Goal: Task Accomplishment & Management: Use online tool/utility

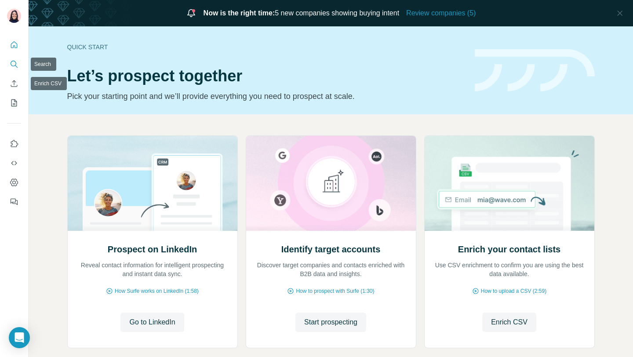
click at [9, 59] on button "Search" at bounding box center [14, 64] width 14 height 16
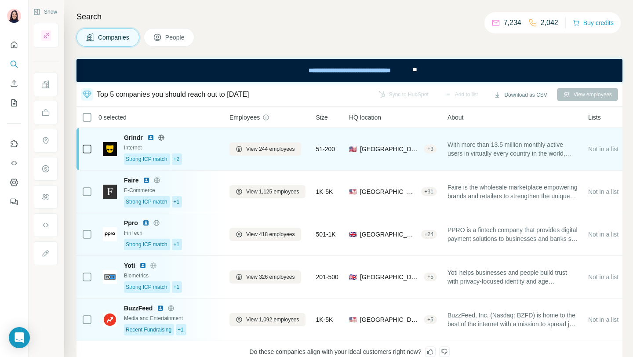
click at [181, 141] on div "Grindr" at bounding box center [171, 137] width 95 height 9
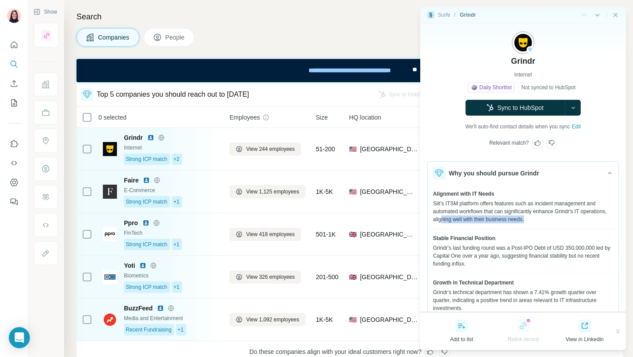
drag, startPoint x: 471, startPoint y: 220, endPoint x: 586, endPoint y: 219, distance: 115.1
click at [586, 219] on div "Siit's ITSM platform offers features such as incident management and automated …" at bounding box center [523, 211] width 180 height 24
click at [547, 249] on div "Grindr's last funding round was a Post-IPO Debt of USD 350,000,000 led by Capit…" at bounding box center [523, 256] width 180 height 24
drag, startPoint x: 482, startPoint y: 254, endPoint x: 518, endPoint y: 254, distance: 36.5
click at [518, 254] on div "Grindr's last funding round was a Post-IPO Debt of USD 350,000,000 led by Capit…" at bounding box center [523, 256] width 180 height 24
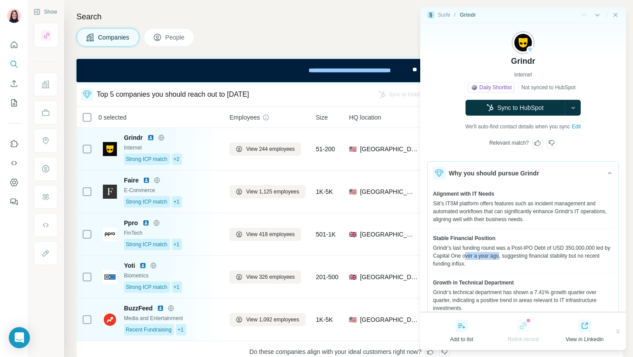
click at [518, 254] on div "Grindr's last funding round was a Post-IPO Debt of USD 350,000,000 led by Capit…" at bounding box center [523, 256] width 180 height 24
click at [525, 179] on button "Why you should pursue Grindr" at bounding box center [522, 173] width 191 height 23
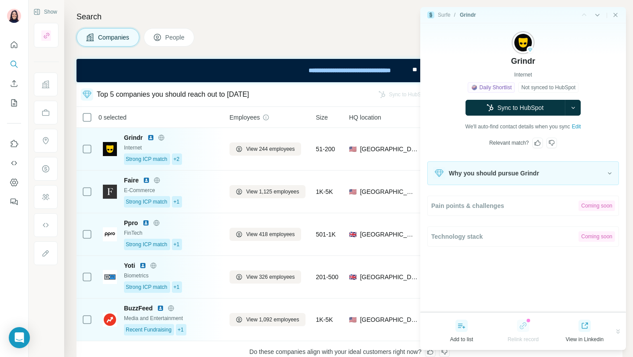
click at [515, 173] on span "Why you should pursue Grindr" at bounding box center [494, 173] width 90 height 9
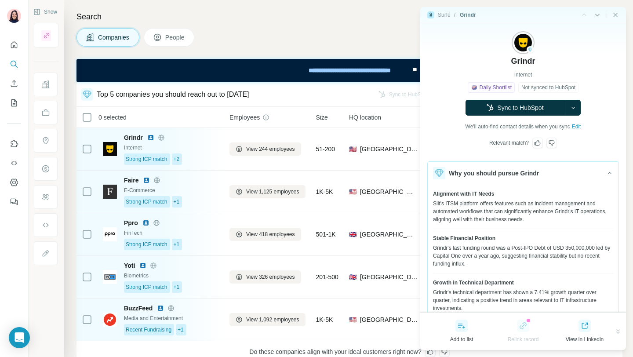
click at [515, 173] on span "Why you should pursue Grindr" at bounding box center [494, 173] width 90 height 9
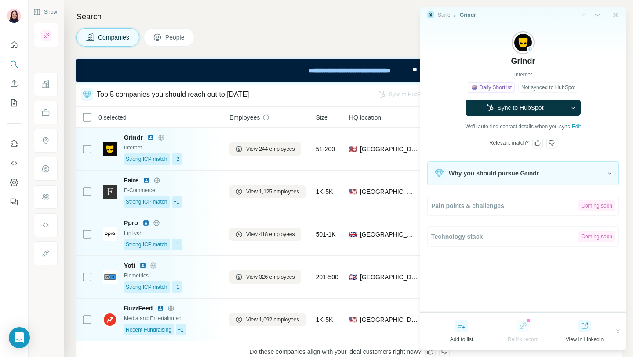
click at [518, 176] on span "Why you should pursue Grindr" at bounding box center [494, 173] width 90 height 9
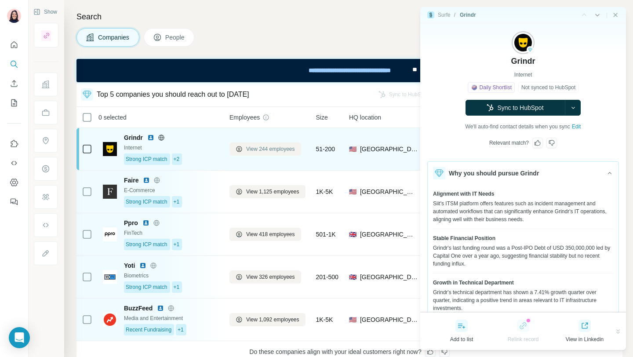
click at [256, 145] on span "View 244 employees" at bounding box center [270, 149] width 49 height 8
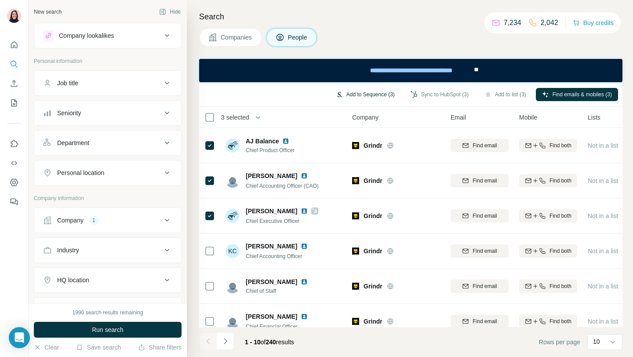
click at [367, 94] on button "Add to Sequence (3)" at bounding box center [365, 94] width 71 height 13
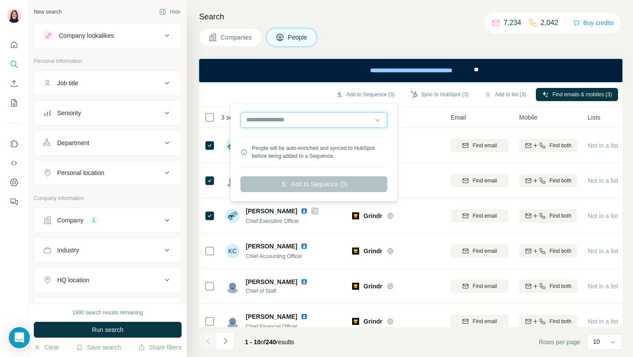
click at [351, 120] on input "text" at bounding box center [313, 120] width 147 height 16
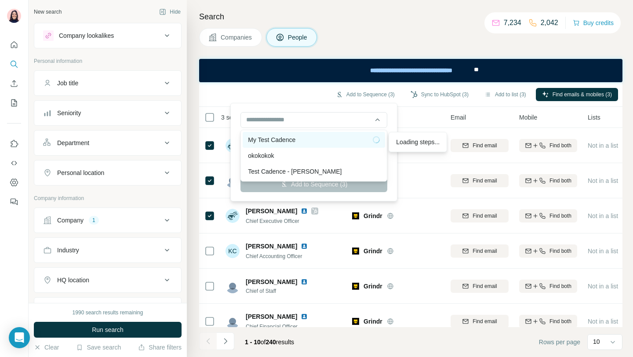
click at [318, 135] on div "My Test Cadence" at bounding box center [314, 139] width 132 height 9
type input "**********"
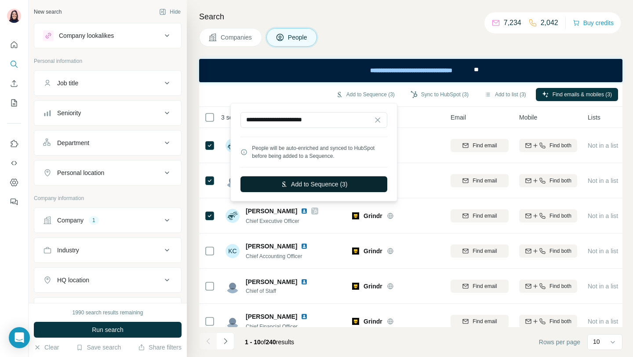
click at [333, 185] on button "Add to Sequence (3)" at bounding box center [313, 184] width 147 height 16
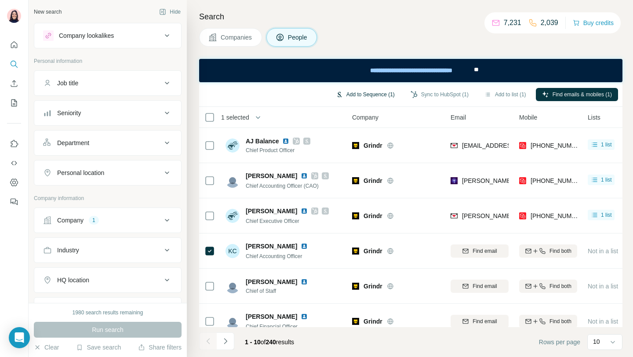
click at [379, 92] on button "Add to Sequence (1)" at bounding box center [365, 94] width 71 height 13
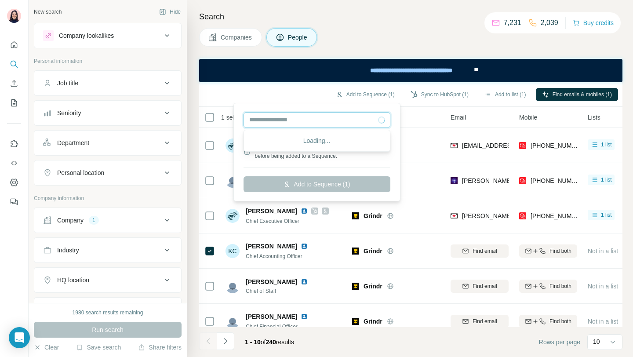
click at [334, 123] on input "text" at bounding box center [316, 120] width 147 height 16
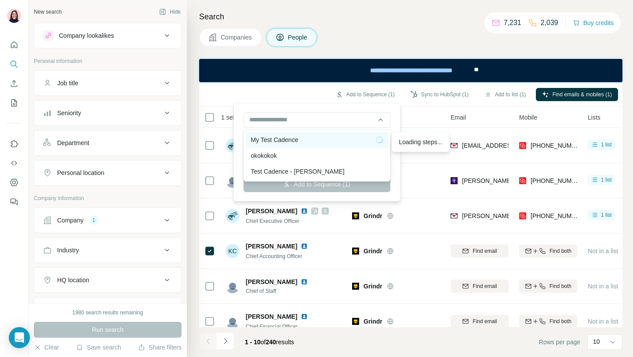
click at [326, 140] on div "My Test Cadence" at bounding box center [317, 139] width 132 height 9
type input "**********"
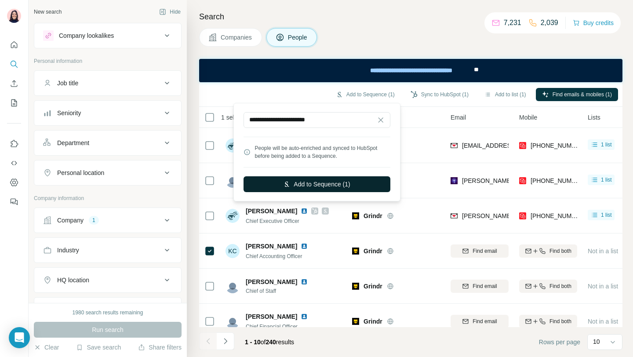
click at [324, 177] on button "Add to Sequence (1)" at bounding box center [316, 184] width 147 height 16
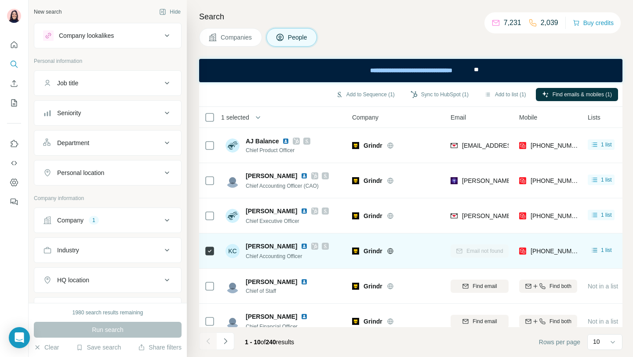
click at [210, 244] on div at bounding box center [209, 251] width 11 height 24
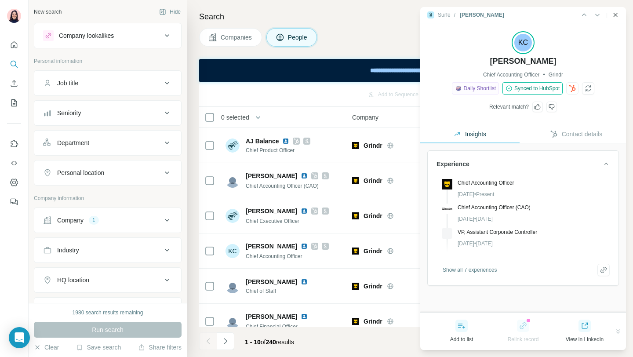
click at [616, 15] on icon "Close side panel" at bounding box center [615, 15] width 4 height 4
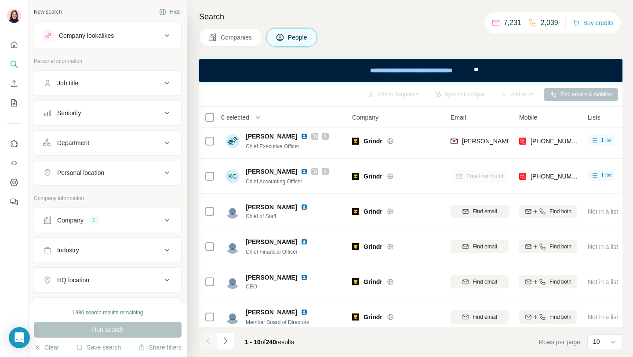
scroll to position [75, 0]
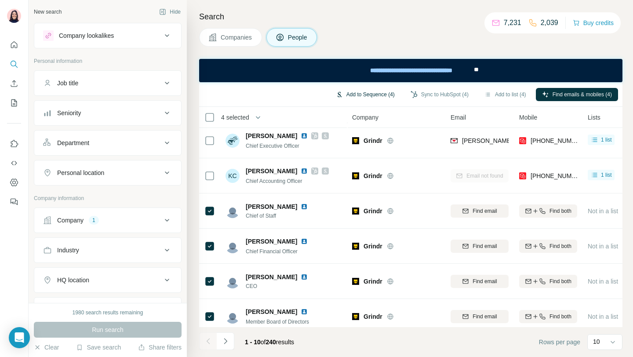
click at [370, 91] on button "Add to Sequence (4)" at bounding box center [365, 94] width 71 height 13
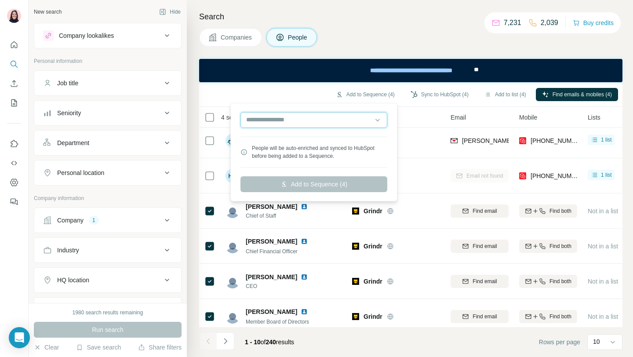
click at [335, 121] on input "text" at bounding box center [313, 120] width 147 height 16
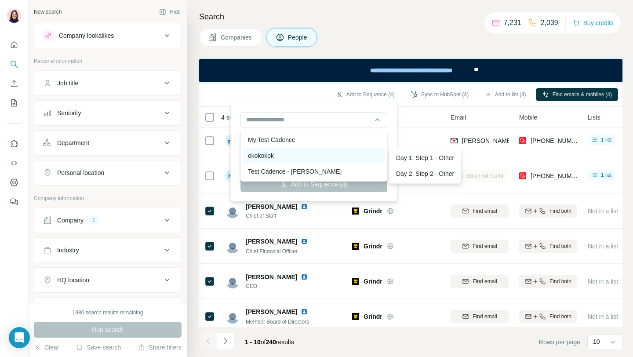
click at [325, 148] on div "okokokok Steps" at bounding box center [314, 156] width 142 height 16
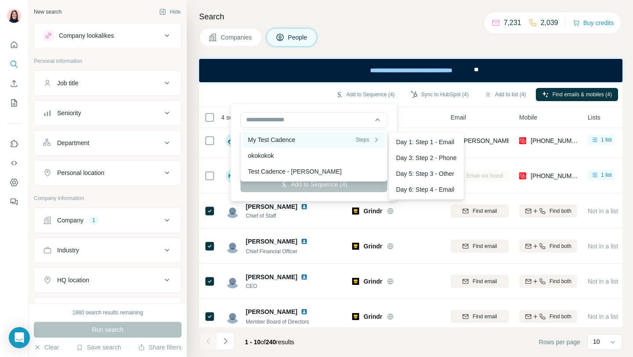
click at [314, 139] on div "My Test Cadence Steps" at bounding box center [314, 139] width 132 height 9
type input "**********"
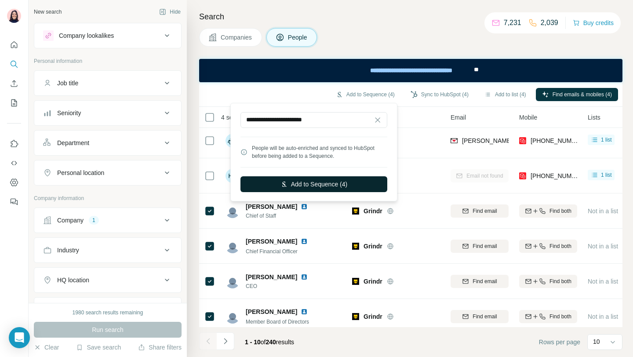
click at [327, 183] on button "Add to Sequence (4)" at bounding box center [313, 184] width 147 height 16
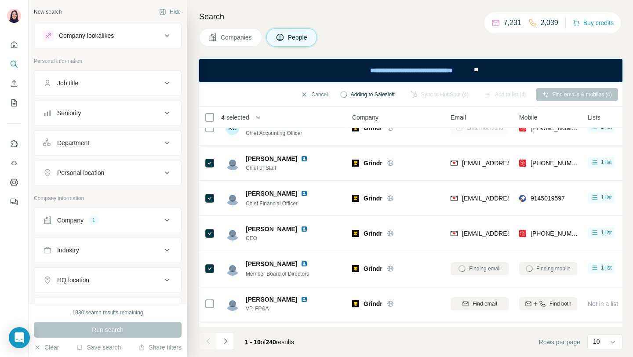
scroll to position [124, 0]
